Goal: Find specific page/section: Find specific page/section

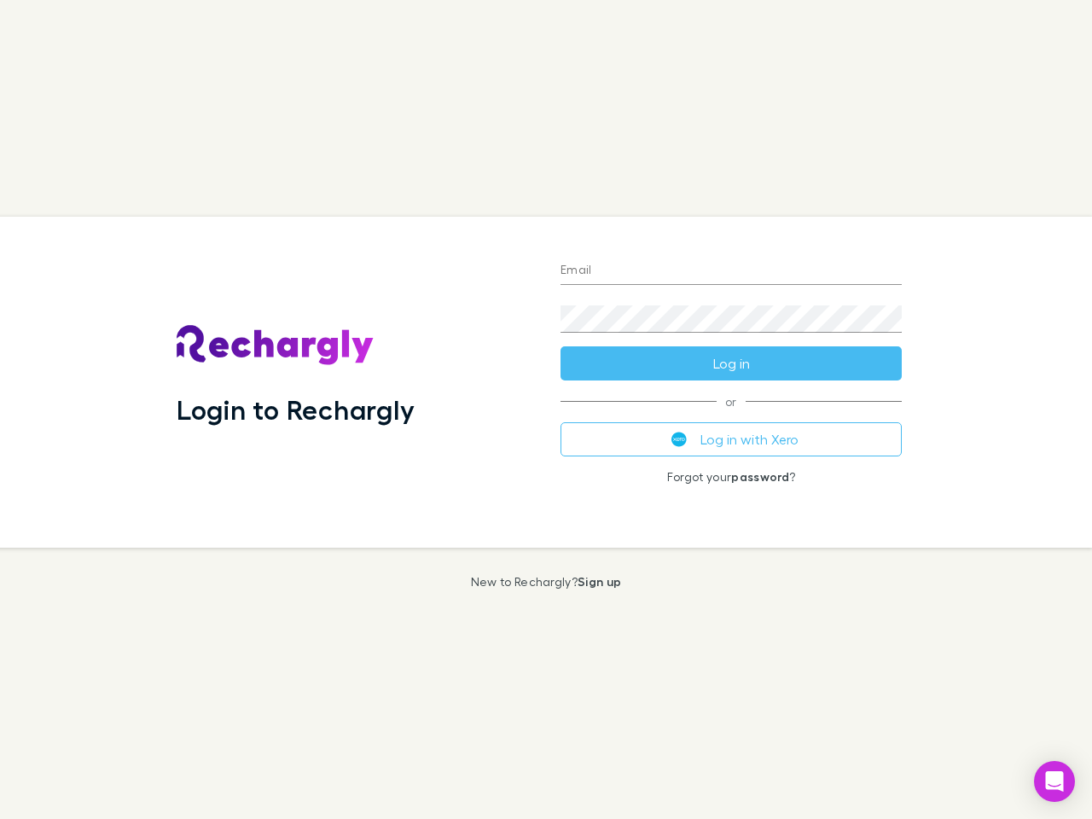
click at [546, 409] on div "Login to Rechargly" at bounding box center [355, 382] width 384 height 331
click at [731, 271] on input "Email" at bounding box center [730, 271] width 341 height 27
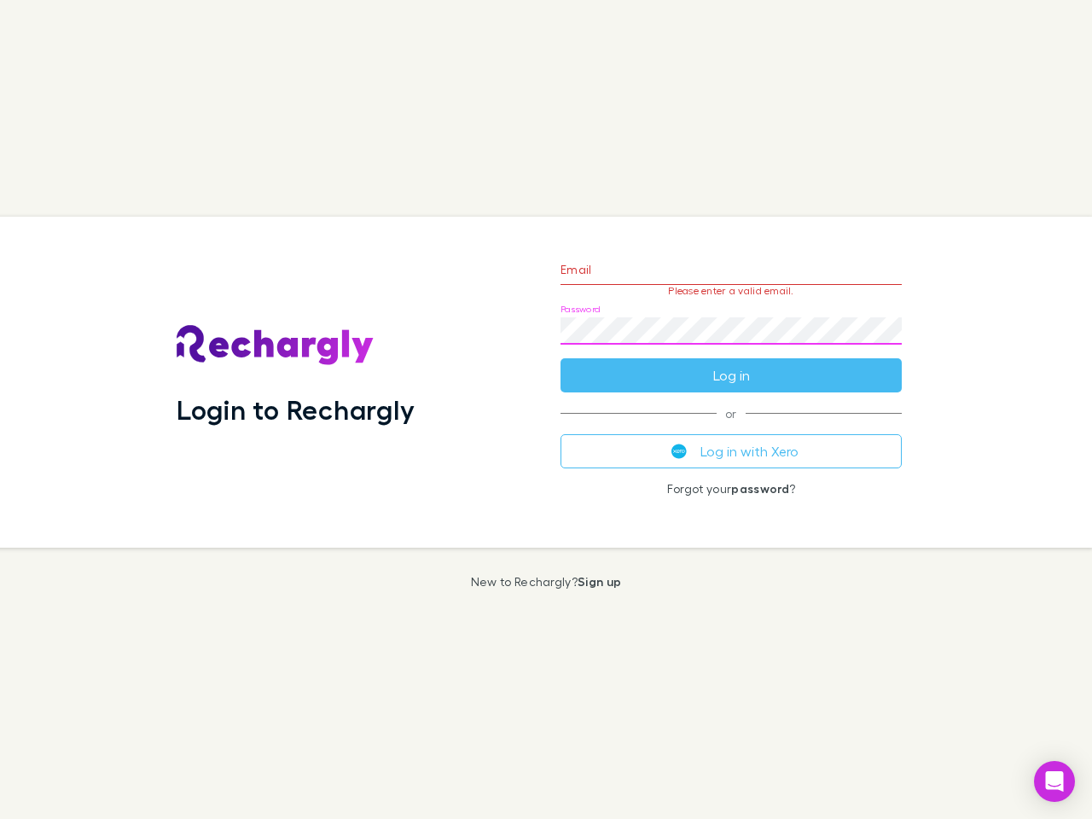
click at [731, 363] on form "Email Please enter a valid email. Password Log in" at bounding box center [730, 318] width 341 height 148
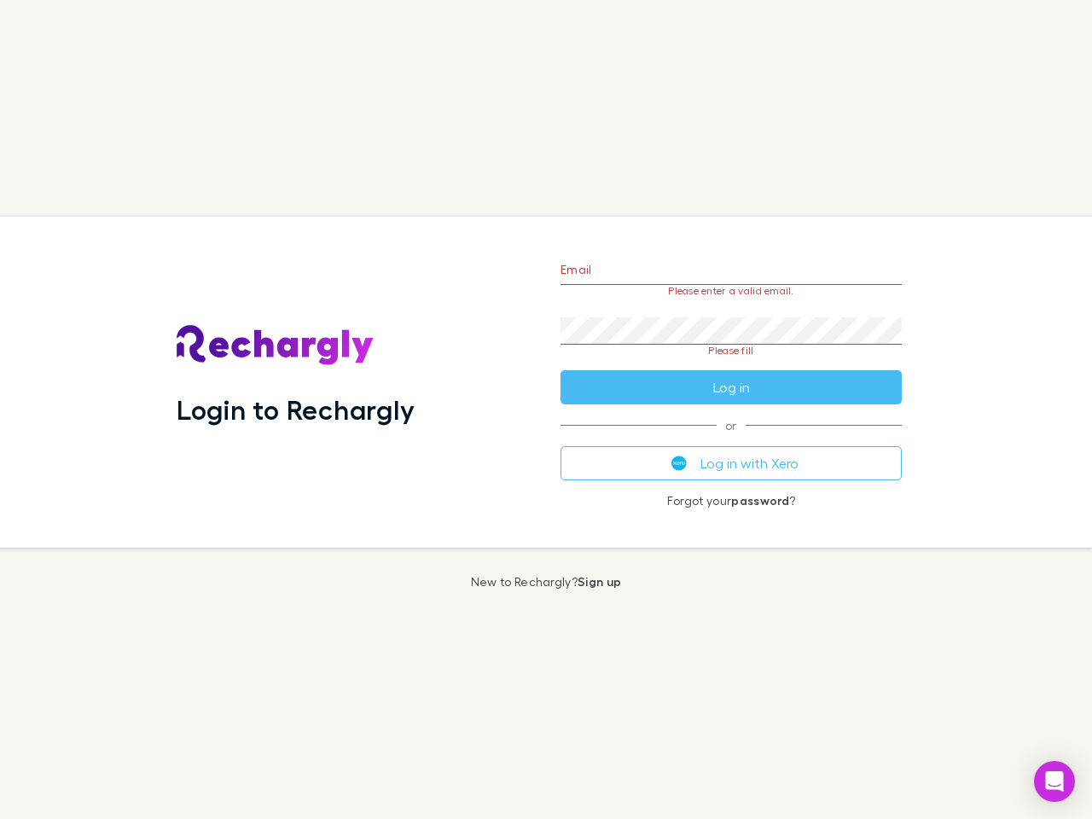
click at [731, 439] on div "Email Please enter a valid email. Password Please fill Log in or Log in with Xe…" at bounding box center [731, 382] width 369 height 331
click at [1054, 781] on icon "Open Intercom Messenger" at bounding box center [1055, 781] width 18 height 20
